Goal: Information Seeking & Learning: Understand process/instructions

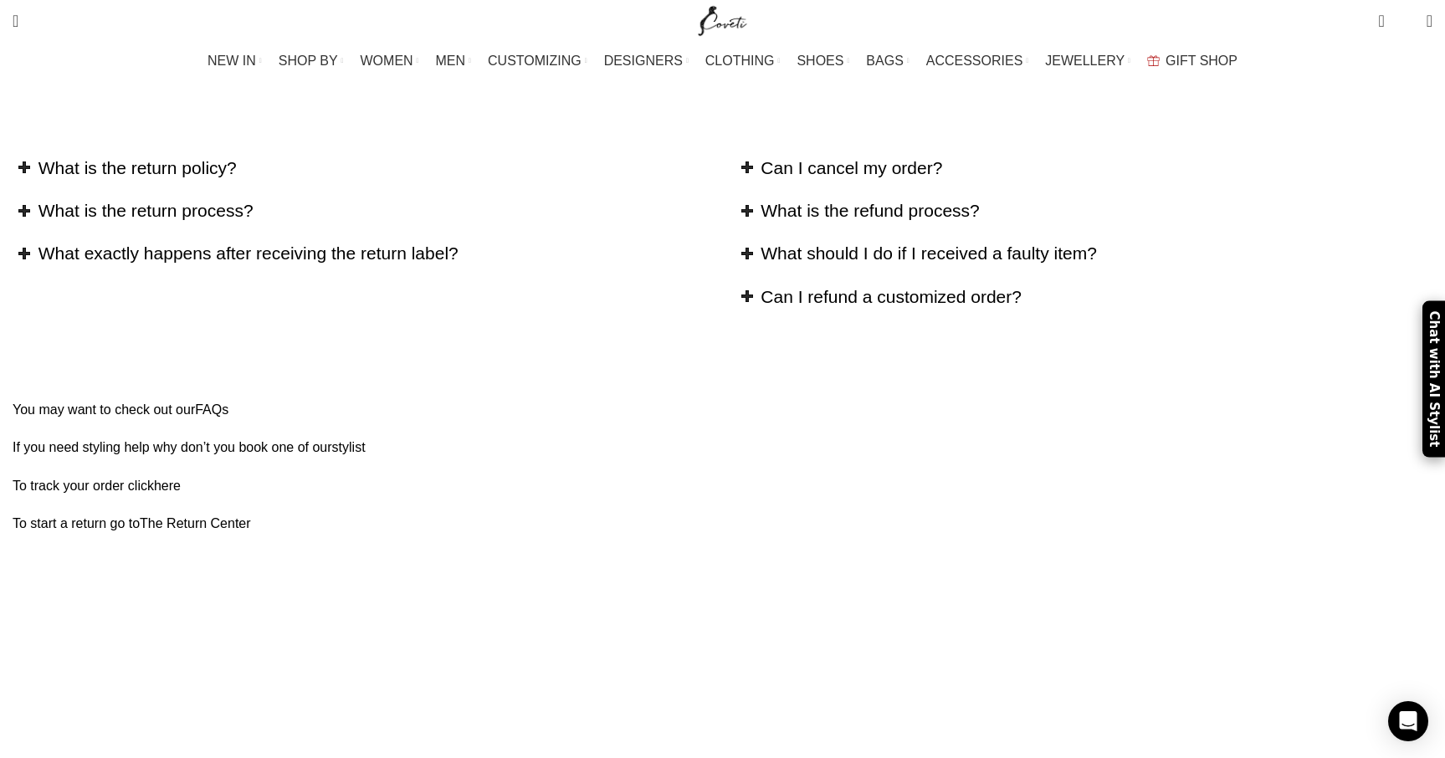
scroll to position [228, 0]
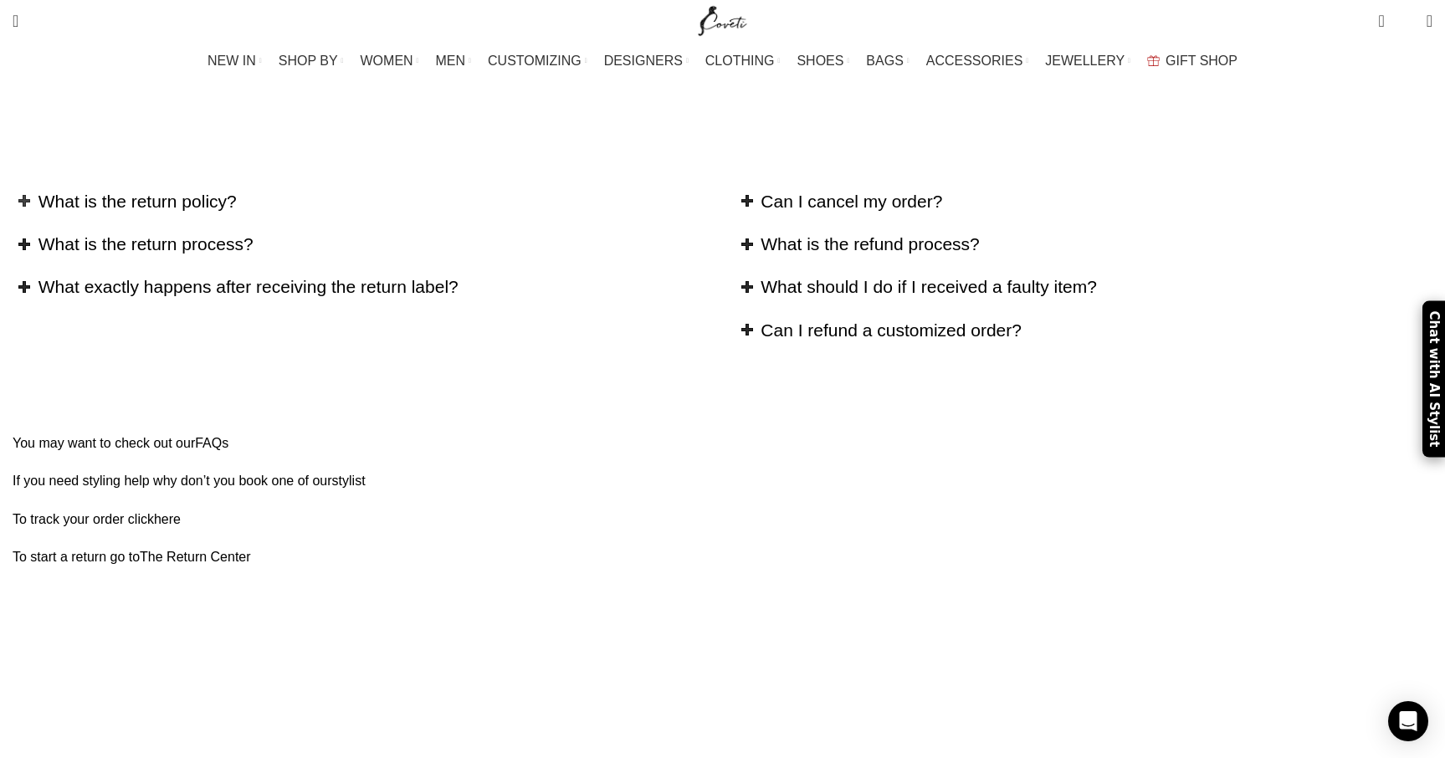
click at [434, 189] on h2 "What is the return policy?" at bounding box center [374, 201] width 672 height 24
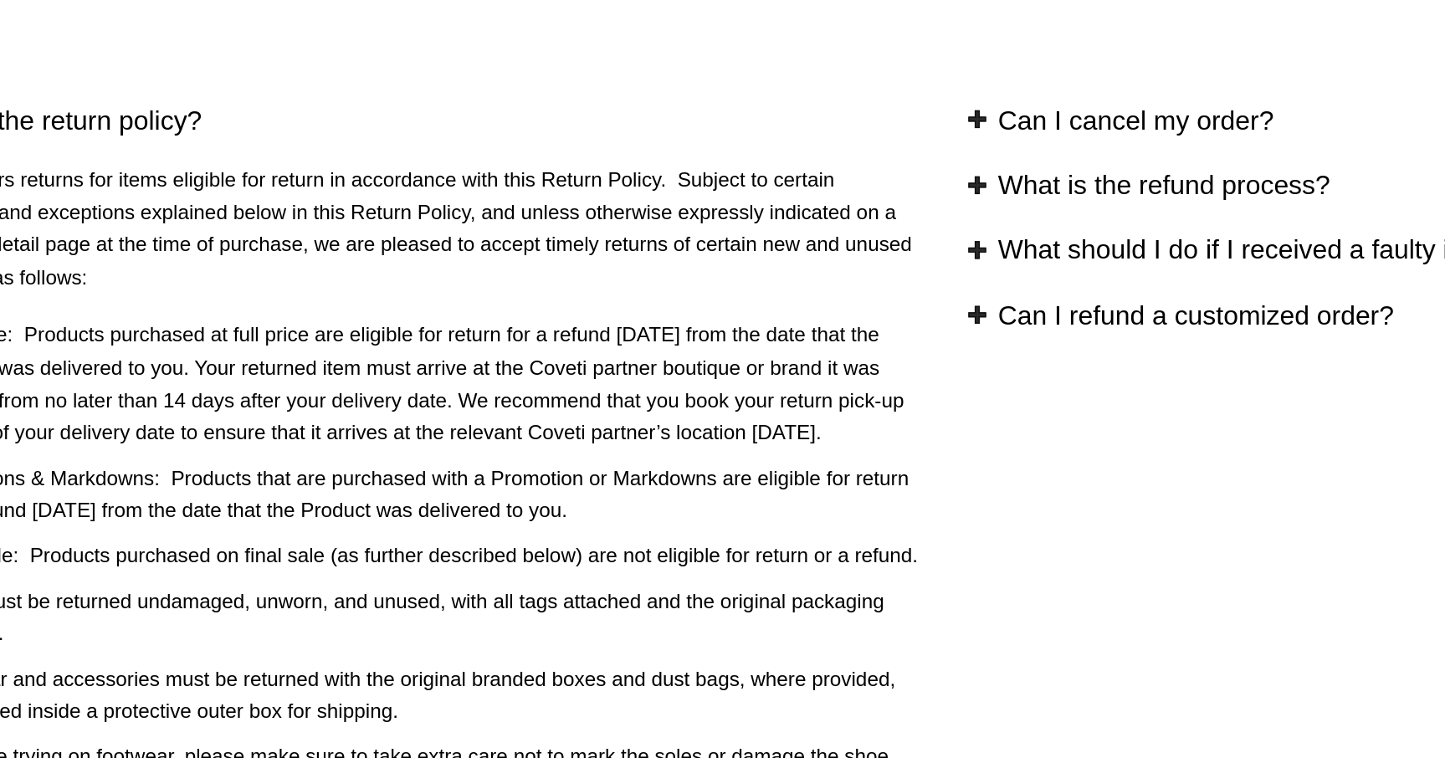
scroll to position [0, 0]
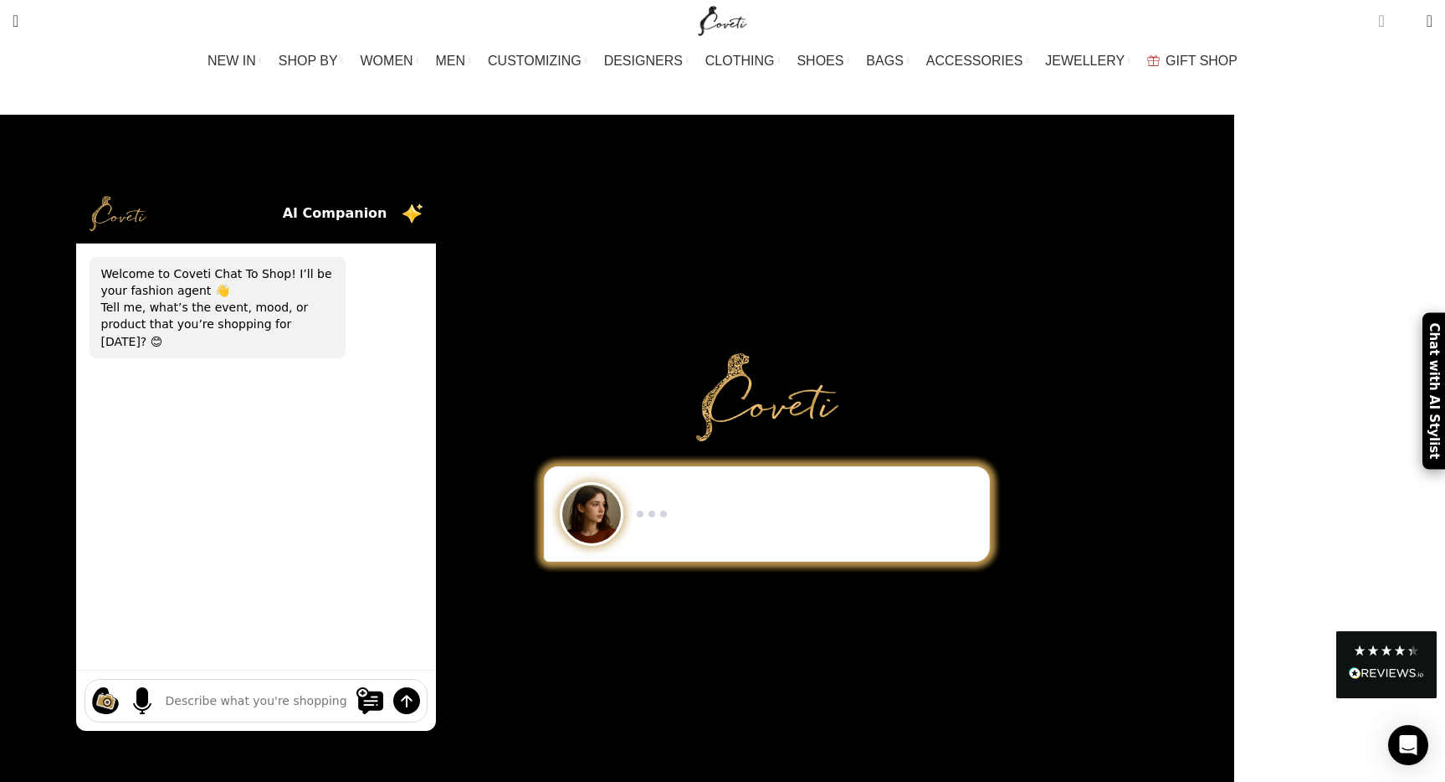
click at [1378, 23] on span "0 items" at bounding box center [1381, 21] width 6 height 17
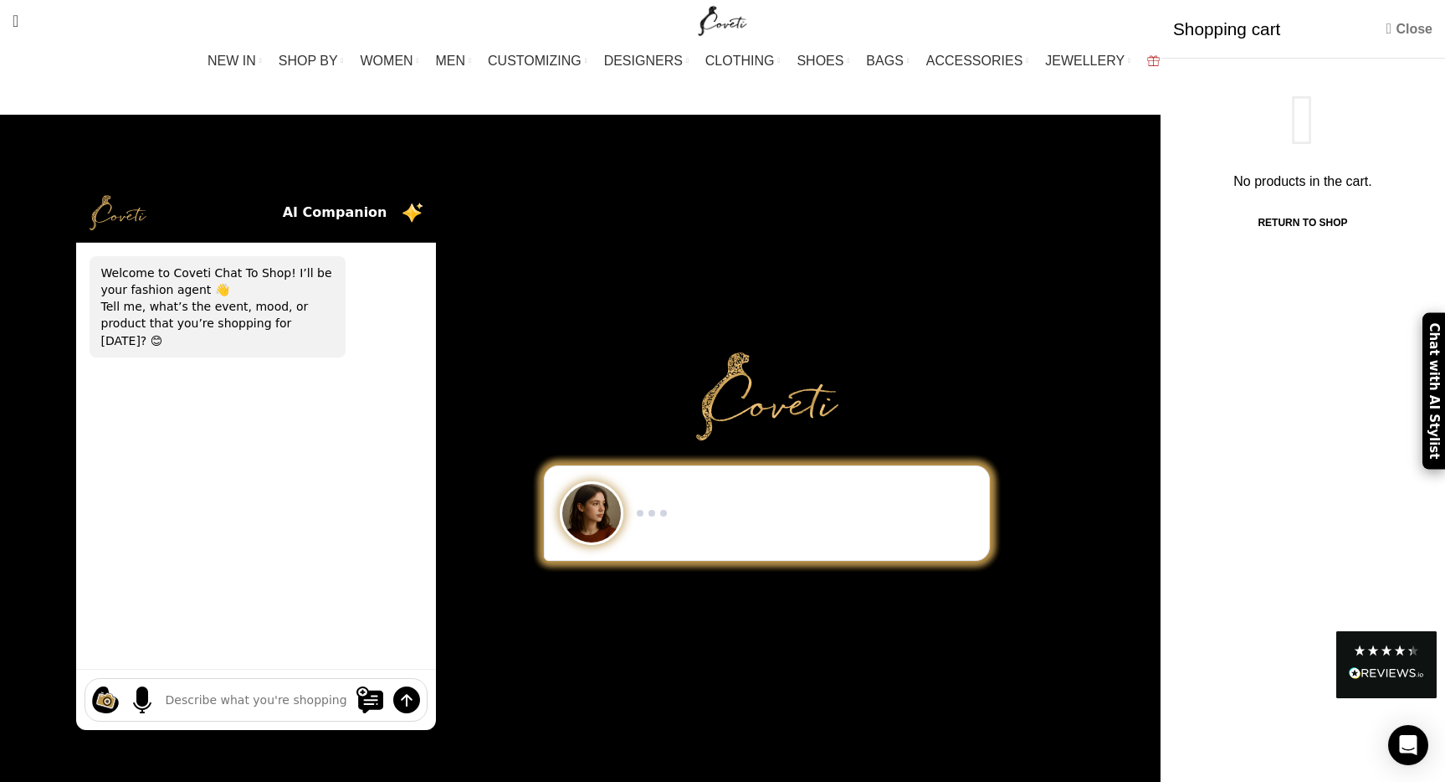
click at [1390, 23] on link "Close" at bounding box center [1410, 28] width 46 height 21
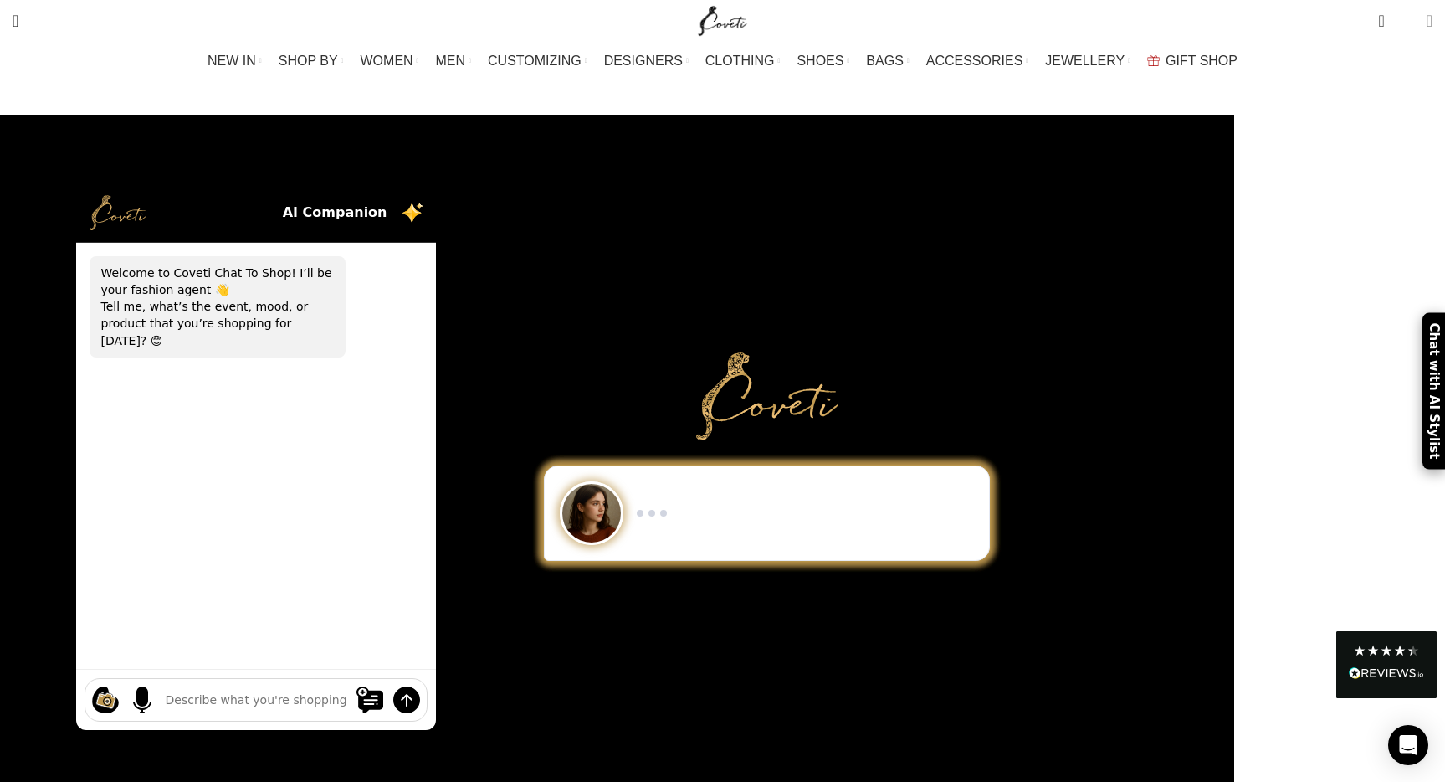
click at [1427, 21] on span at bounding box center [1430, 21] width 6 height 17
click at [1380, 18] on span "0 items" at bounding box center [1386, 14] width 13 height 13
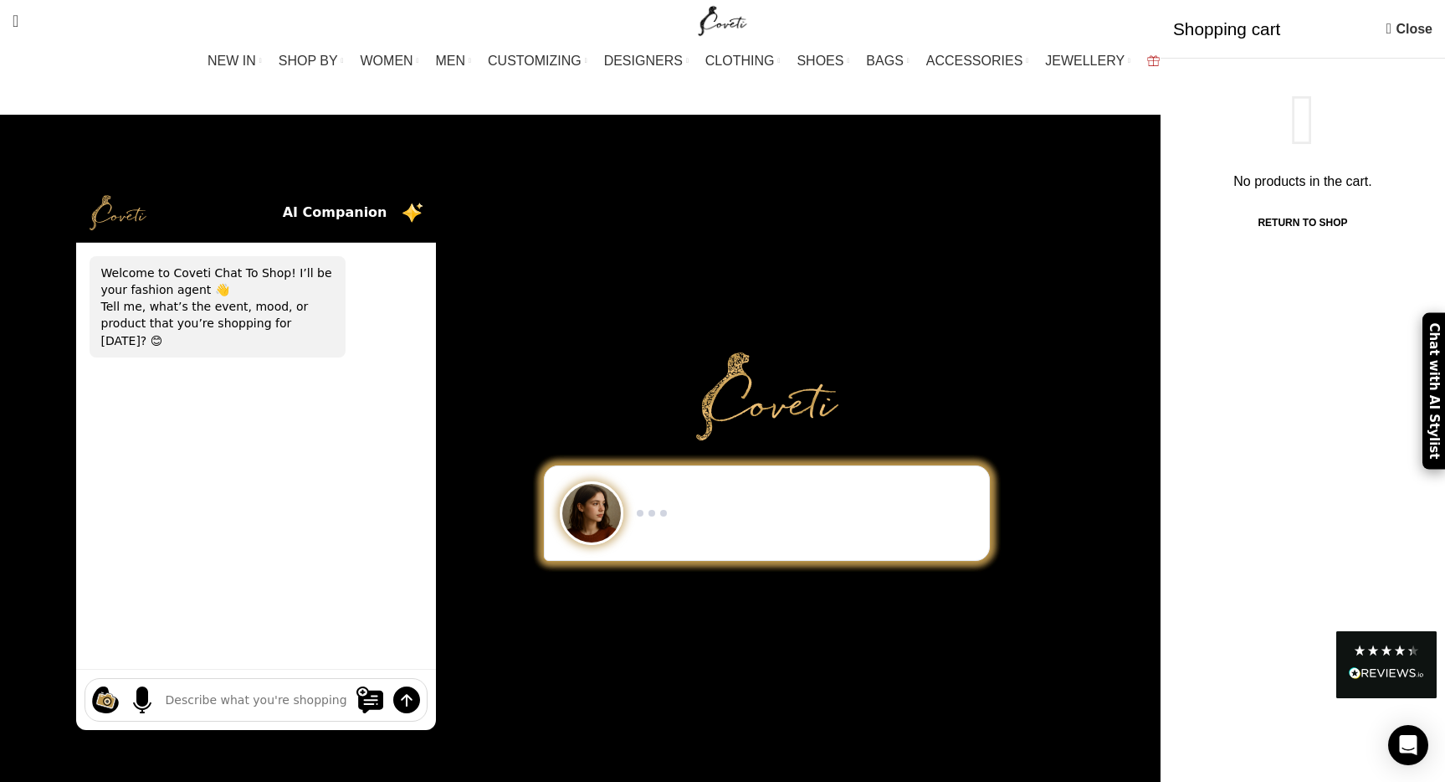
click at [1376, 670] on img "Read All Reviews" at bounding box center [1386, 673] width 75 height 12
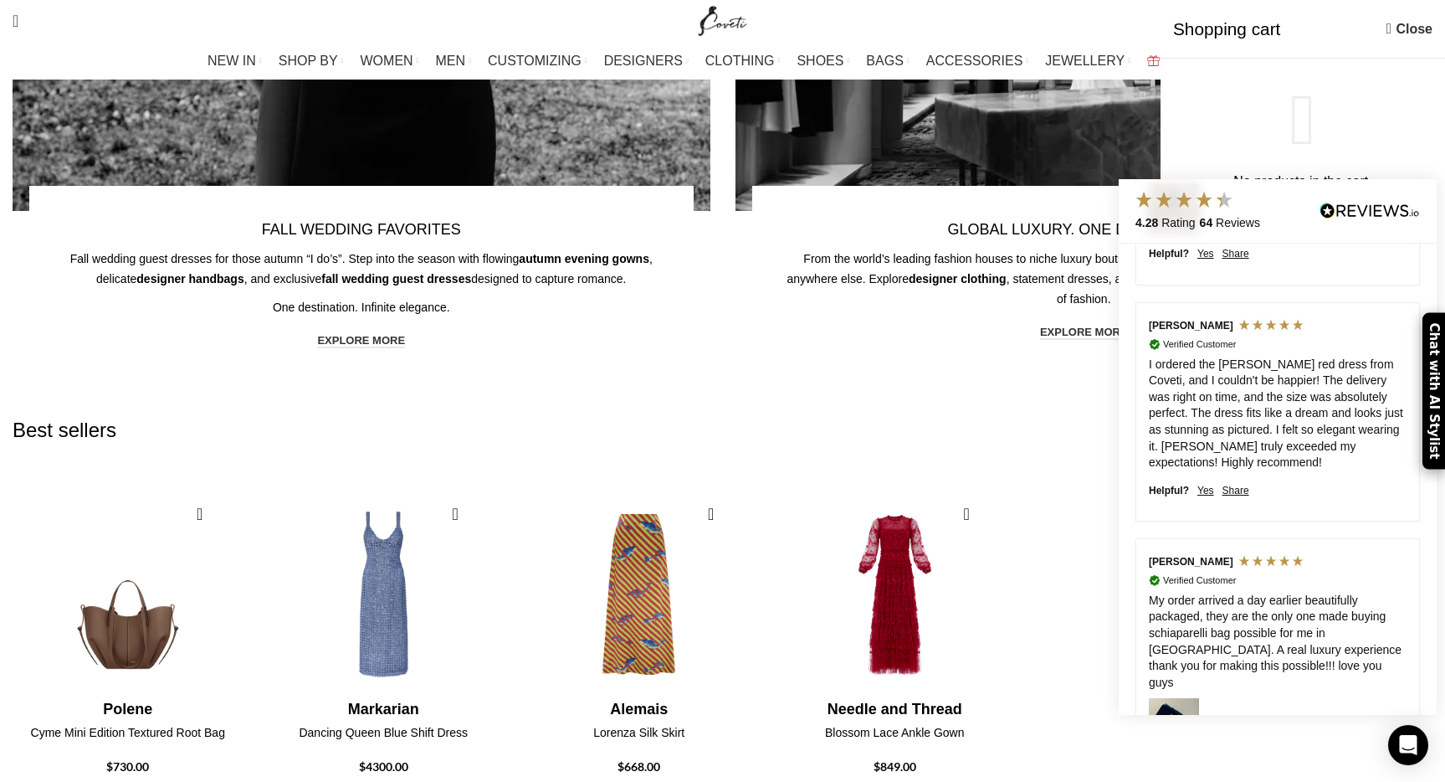
scroll to position [3694, 0]
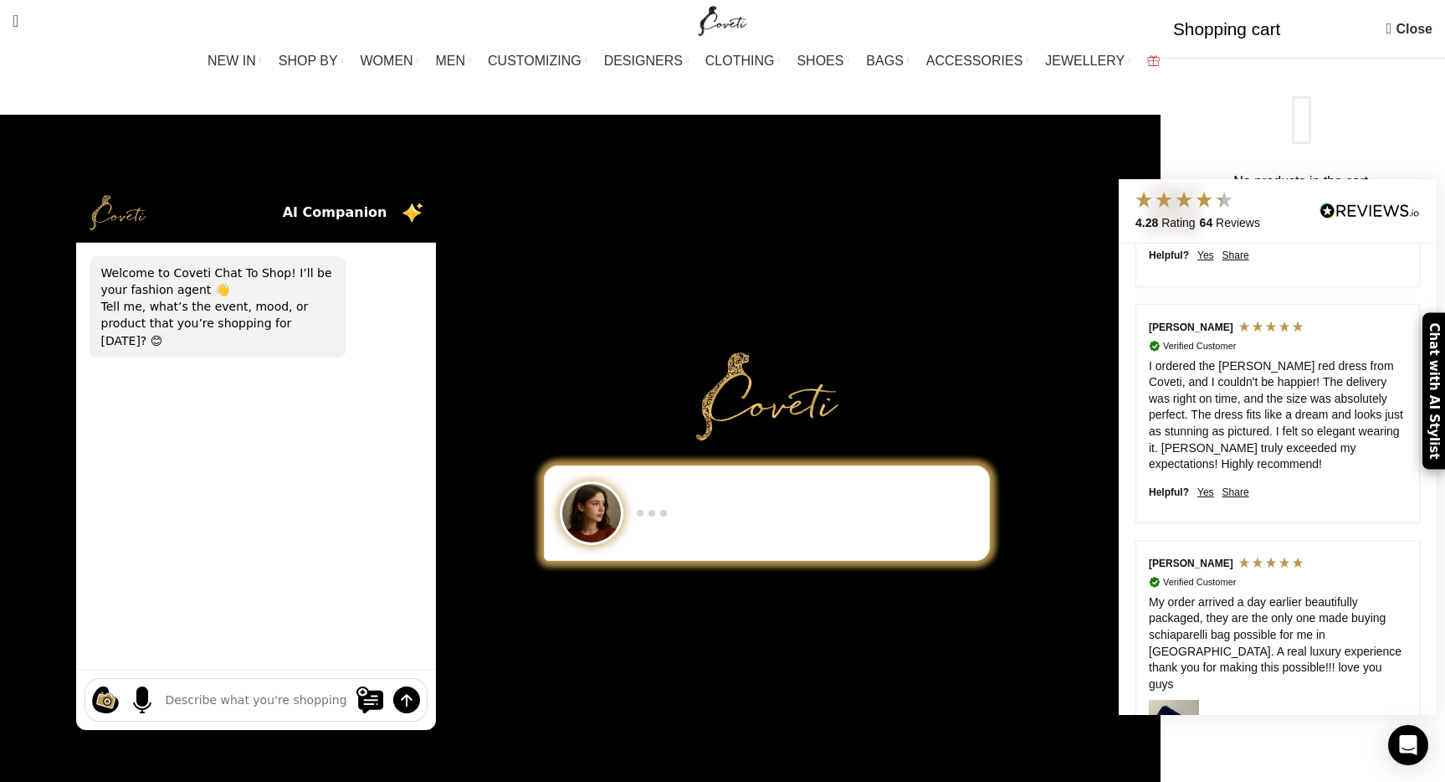
scroll to position [0, 0]
click at [1206, 101] on div "No products in the cart. Return To Shop" at bounding box center [1303, 160] width 285 height 171
click at [1396, 22] on link "Close" at bounding box center [1410, 28] width 46 height 21
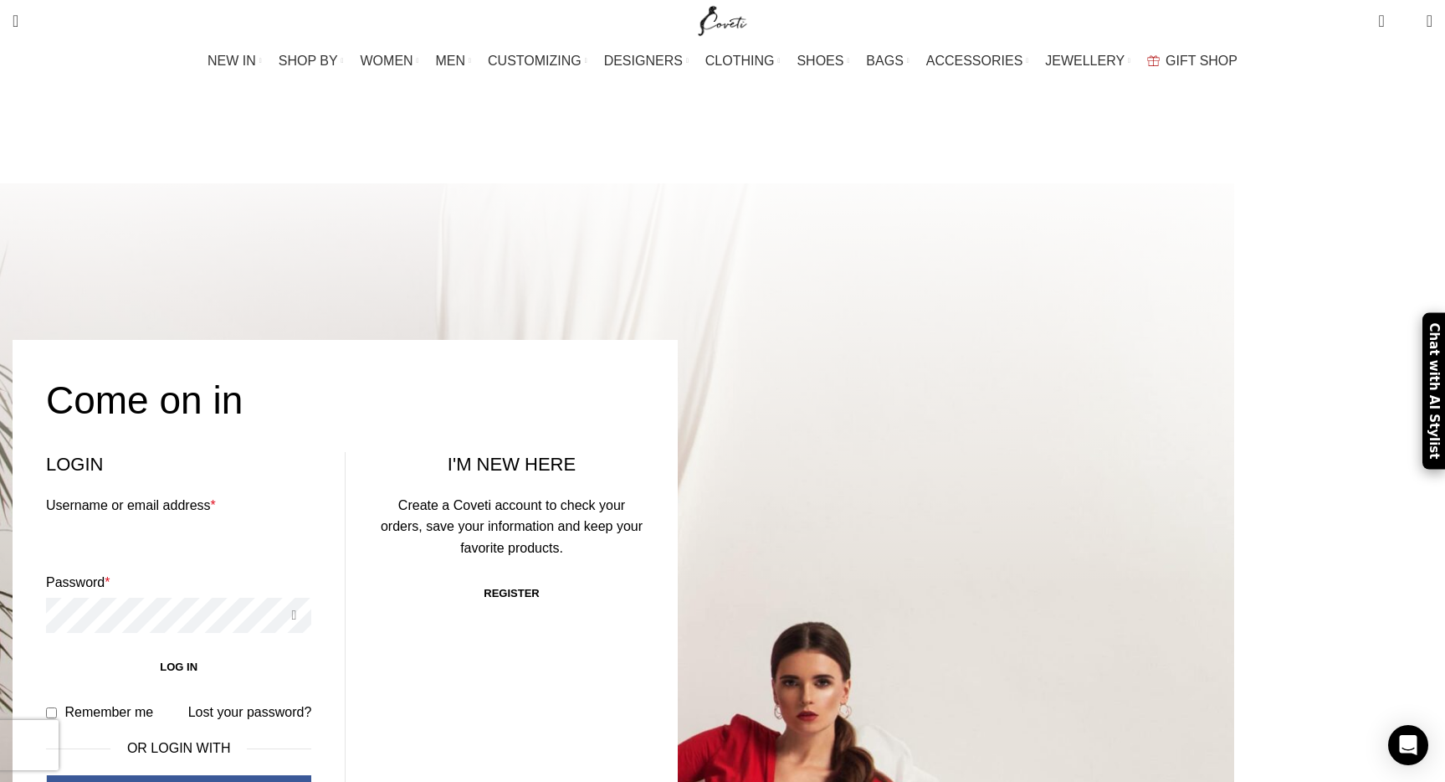
type input "janetakeating@gmail.com"
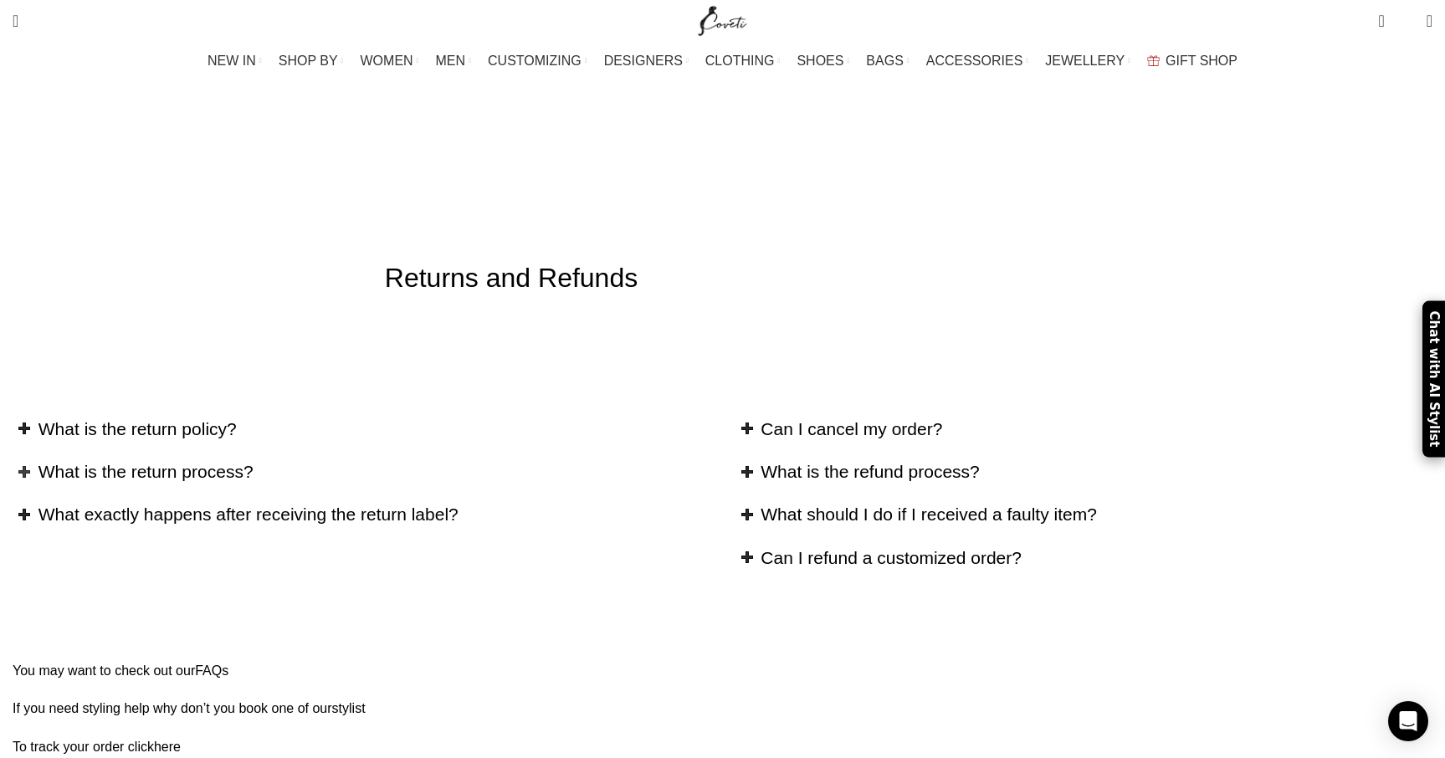
click at [397, 459] on h2 "What is the return process?" at bounding box center [374, 471] width 672 height 24
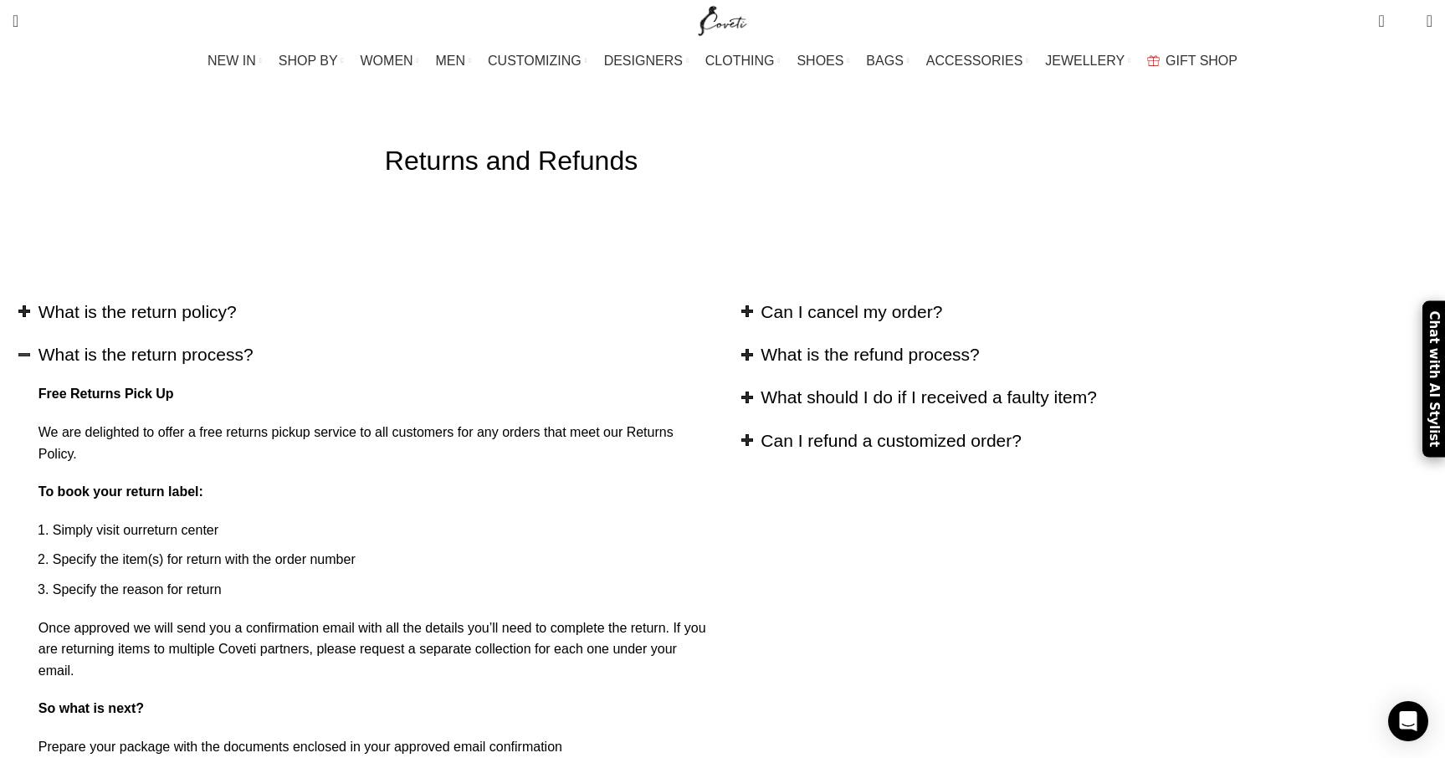
scroll to position [109, 0]
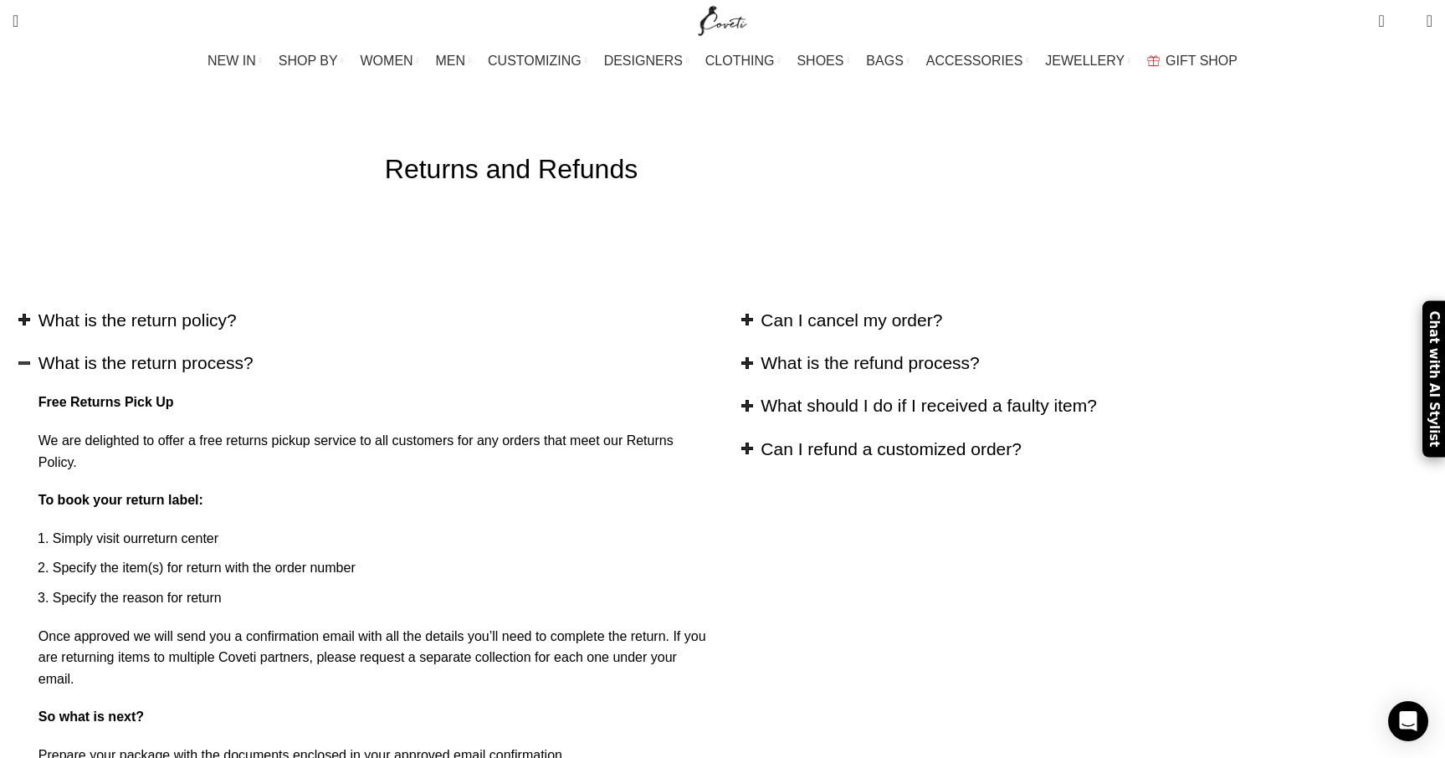
click at [235, 351] on div "What is the return process?" at bounding box center [362, 363] width 698 height 24
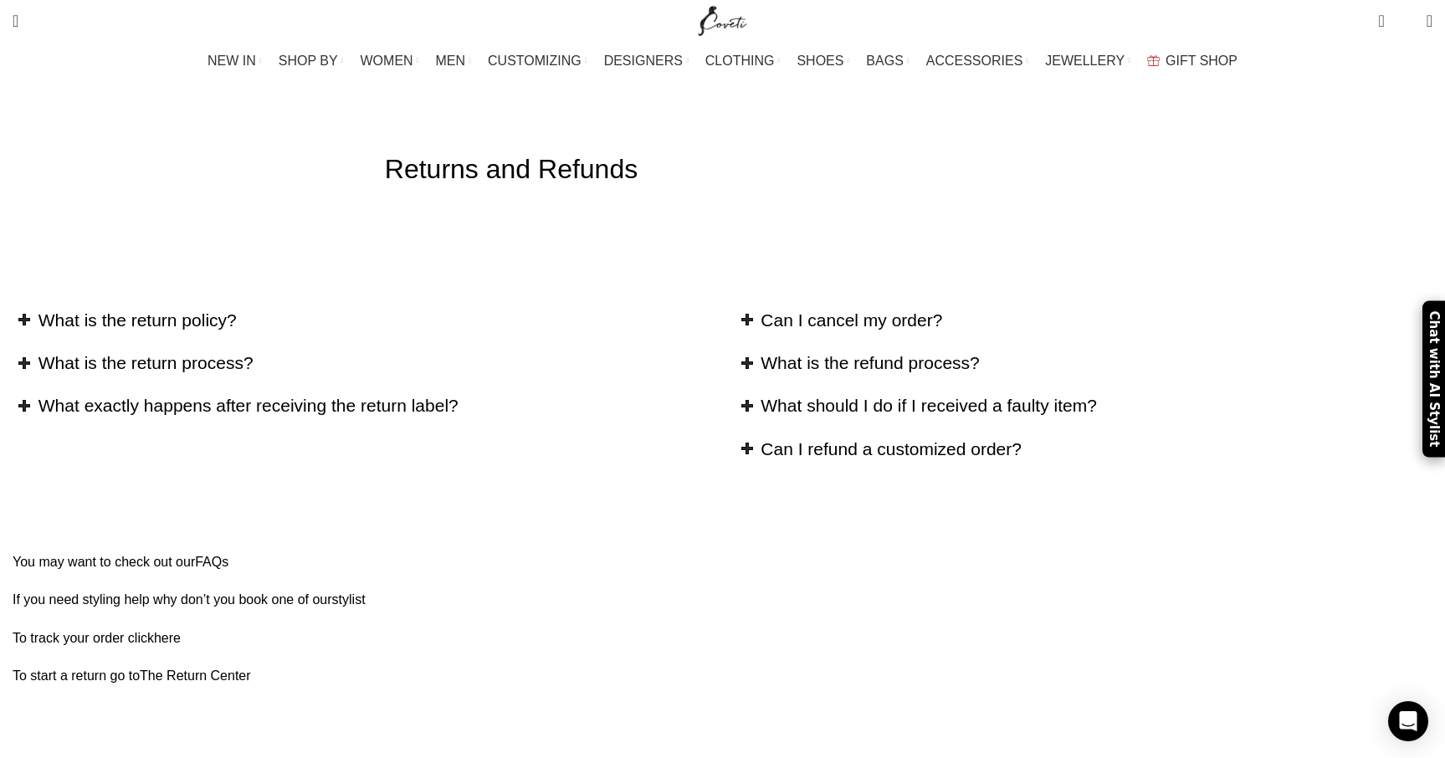
click at [251, 669] on link "The Return Center" at bounding box center [195, 676] width 111 height 14
